Goal: Information Seeking & Learning: Learn about a topic

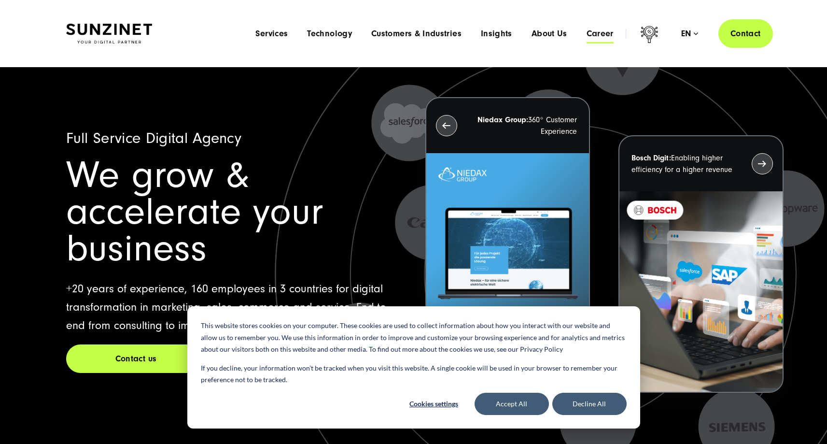
click at [599, 30] on span "Career" at bounding box center [600, 34] width 27 height 10
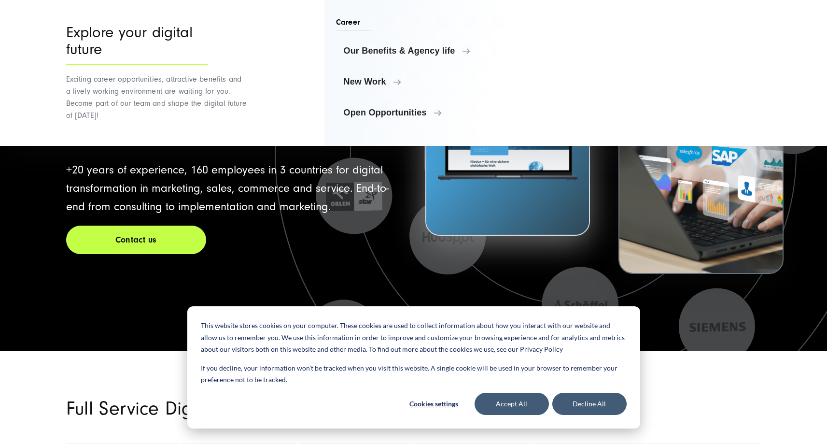
scroll to position [230, 0]
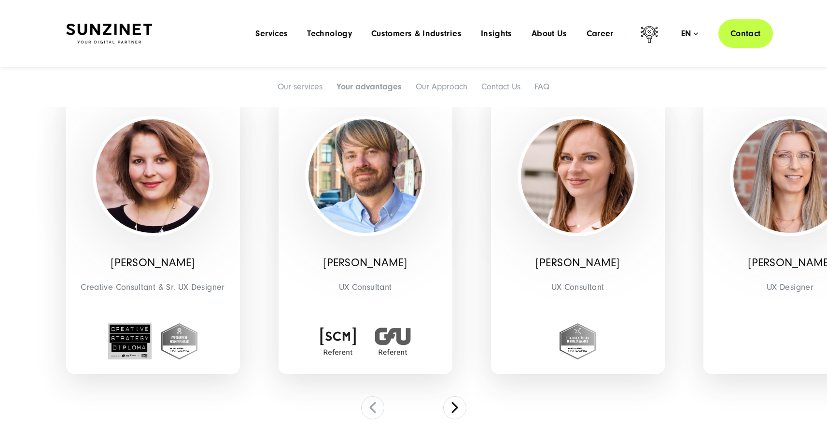
scroll to position [1816, 0]
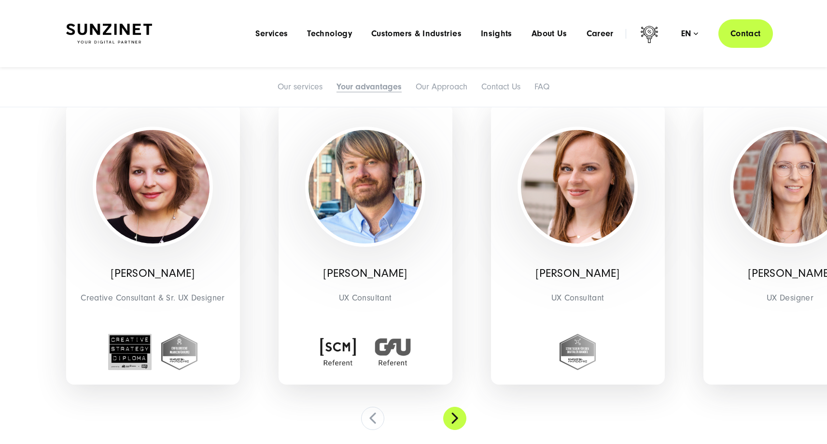
click at [455, 407] on button at bounding box center [454, 418] width 23 height 23
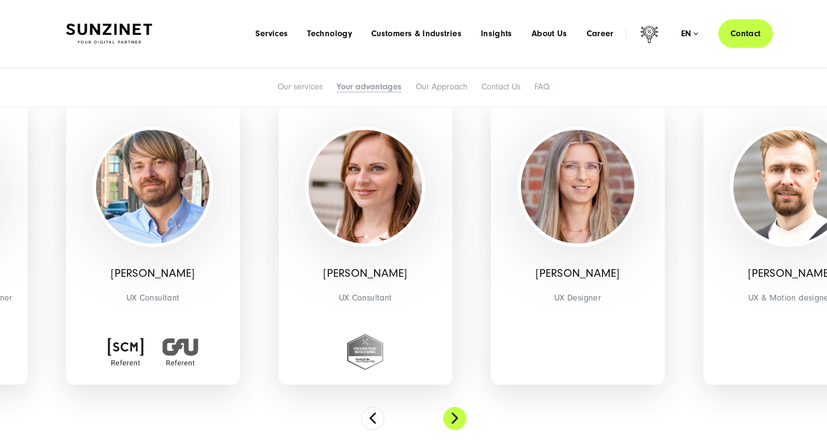
click at [459, 407] on button at bounding box center [454, 418] width 23 height 23
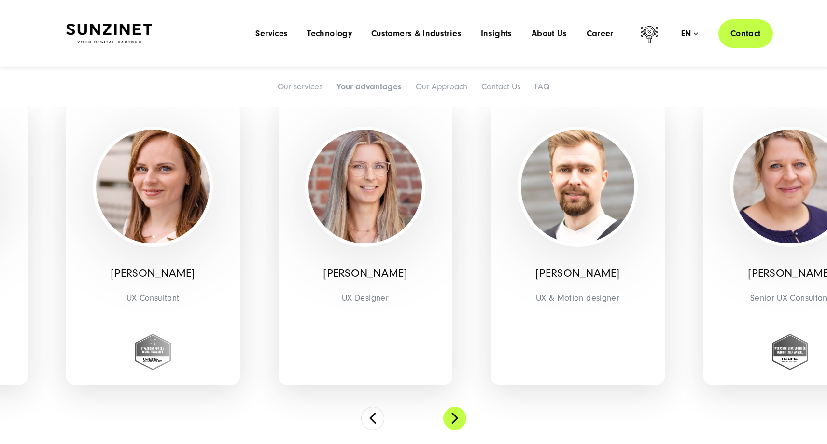
click at [459, 407] on button at bounding box center [454, 418] width 23 height 23
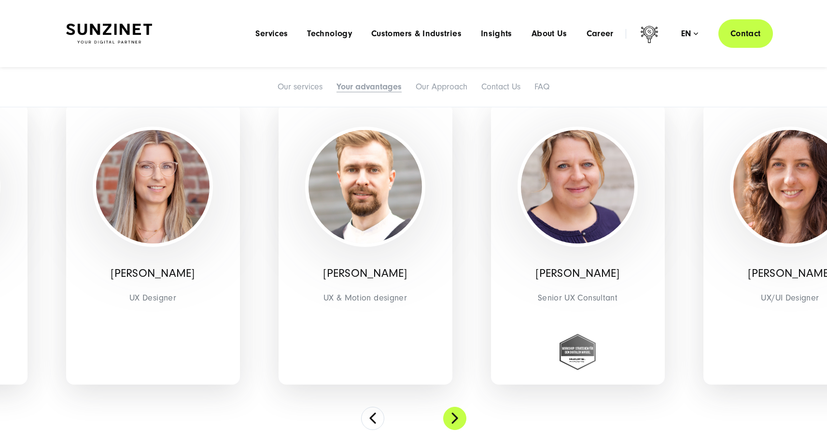
click at [459, 407] on button at bounding box center [454, 418] width 23 height 23
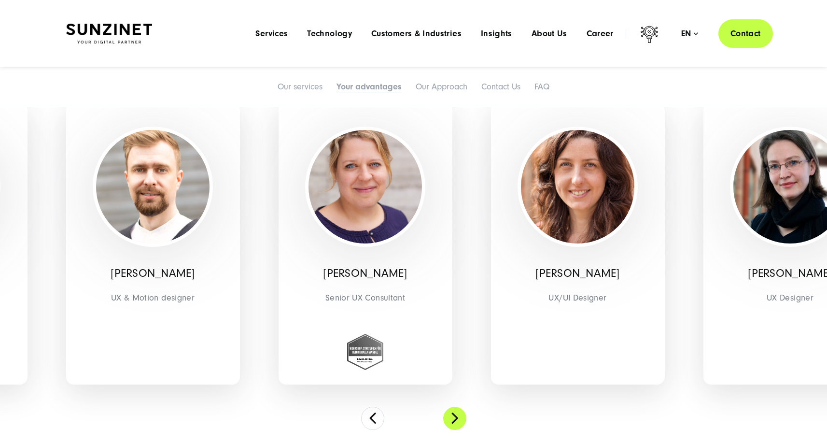
click at [459, 407] on button at bounding box center [454, 418] width 23 height 23
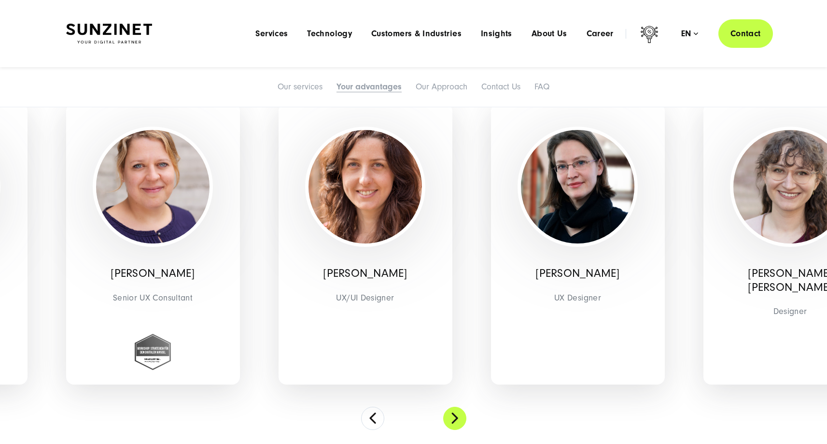
click at [459, 407] on button at bounding box center [454, 418] width 23 height 23
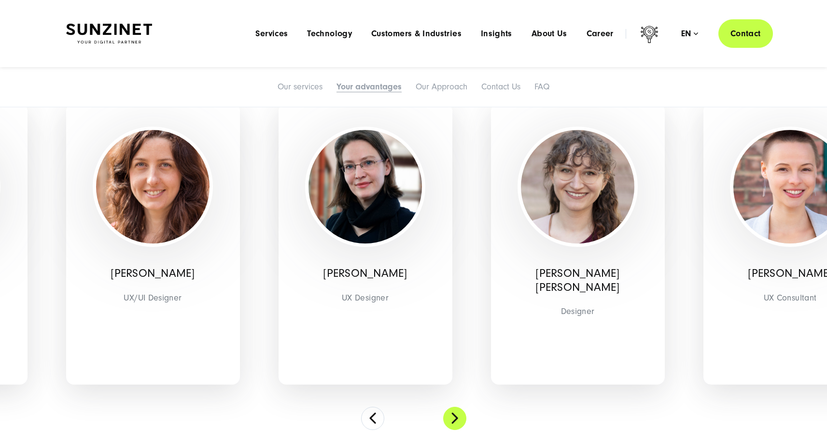
click at [459, 407] on button at bounding box center [454, 418] width 23 height 23
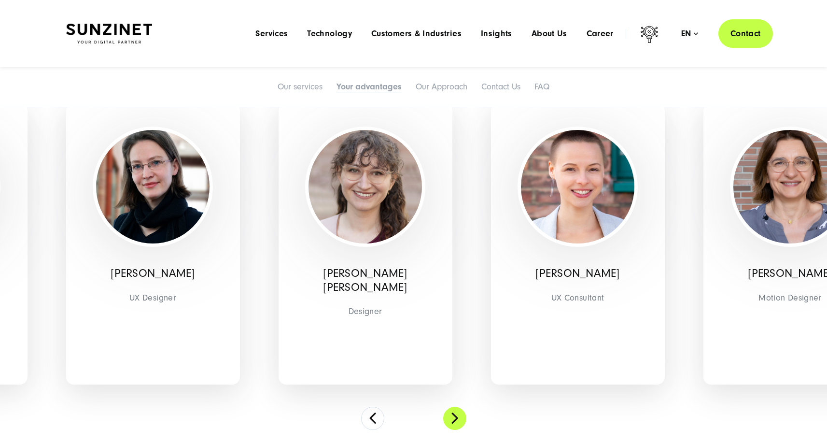
click at [459, 407] on button at bounding box center [454, 418] width 23 height 23
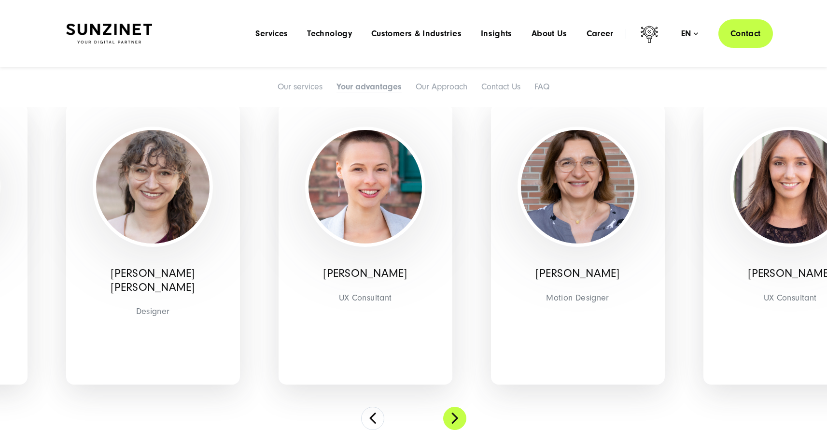
click at [459, 407] on button at bounding box center [454, 418] width 23 height 23
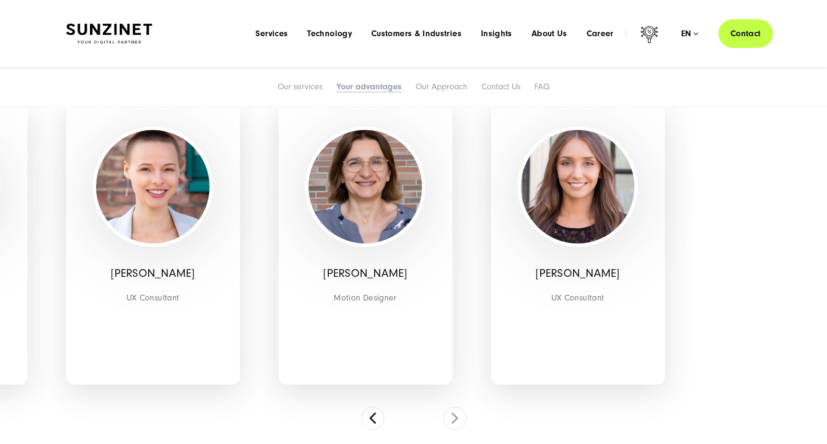
click at [366, 214] on img at bounding box center [366, 187] width 114 height 114
